Goal: Task Accomplishment & Management: Manage account settings

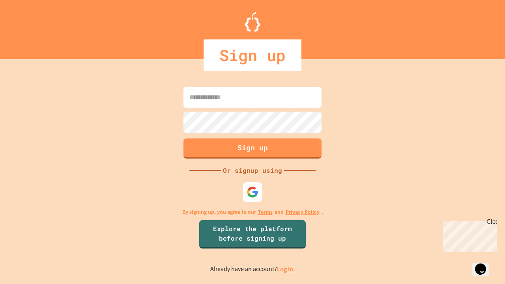
click at [287, 269] on link "Log in." at bounding box center [286, 269] width 18 height 8
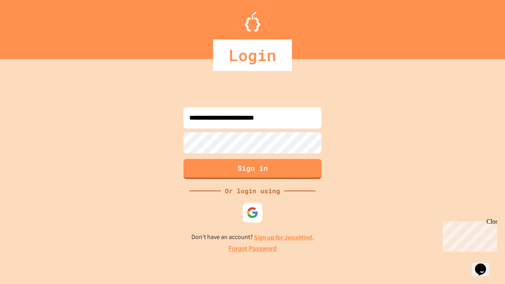
type input "**********"
